Goal: Find specific page/section: Find specific page/section

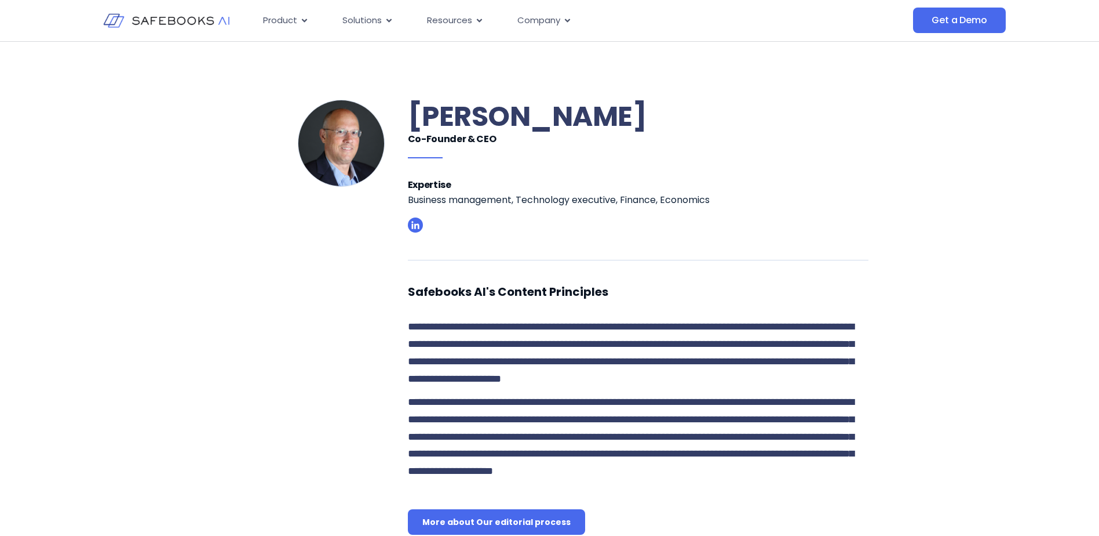
drag, startPoint x: 413, startPoint y: 111, endPoint x: 680, endPoint y: 115, distance: 267.2
click at [683, 116] on h1 "[PERSON_NAME]" at bounding box center [638, 117] width 461 height 34
drag, startPoint x: 680, startPoint y: 115, endPoint x: 631, endPoint y: 117, distance: 49.3
copy h1 "[PERSON_NAME]"
